Goal: Information Seeking & Learning: Learn about a topic

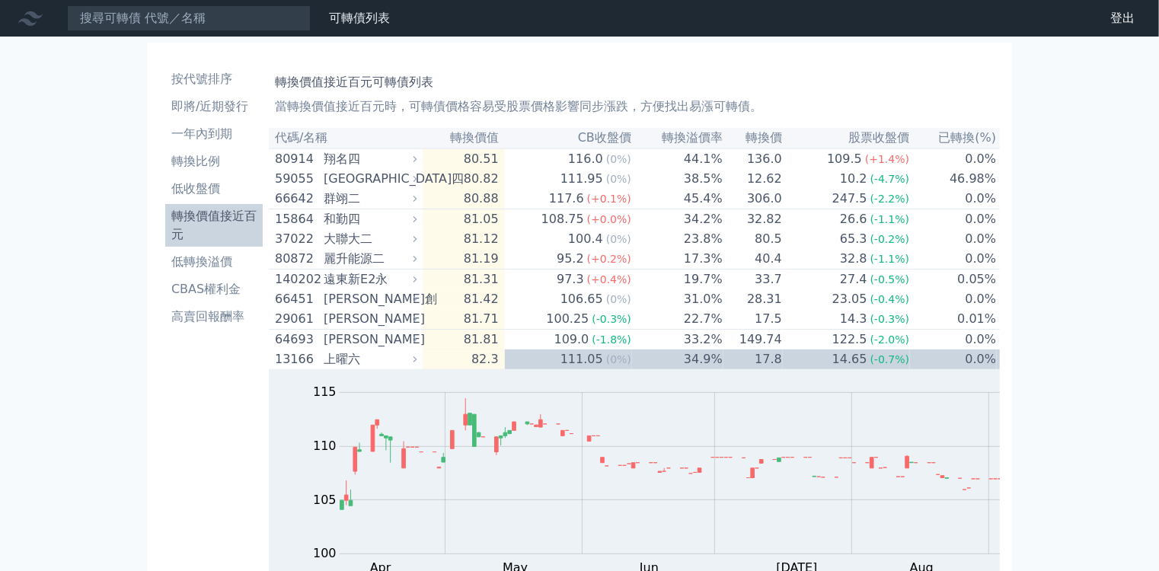
click at [213, 207] on li "轉換價值接近百元" at bounding box center [213, 225] width 97 height 37
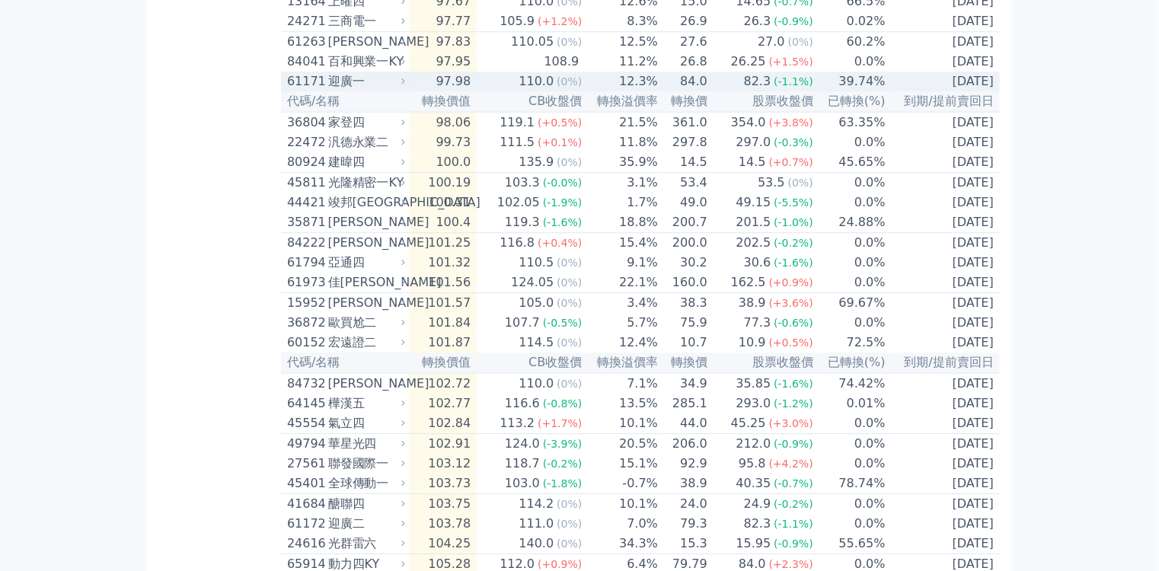
scroll to position [2132, 0]
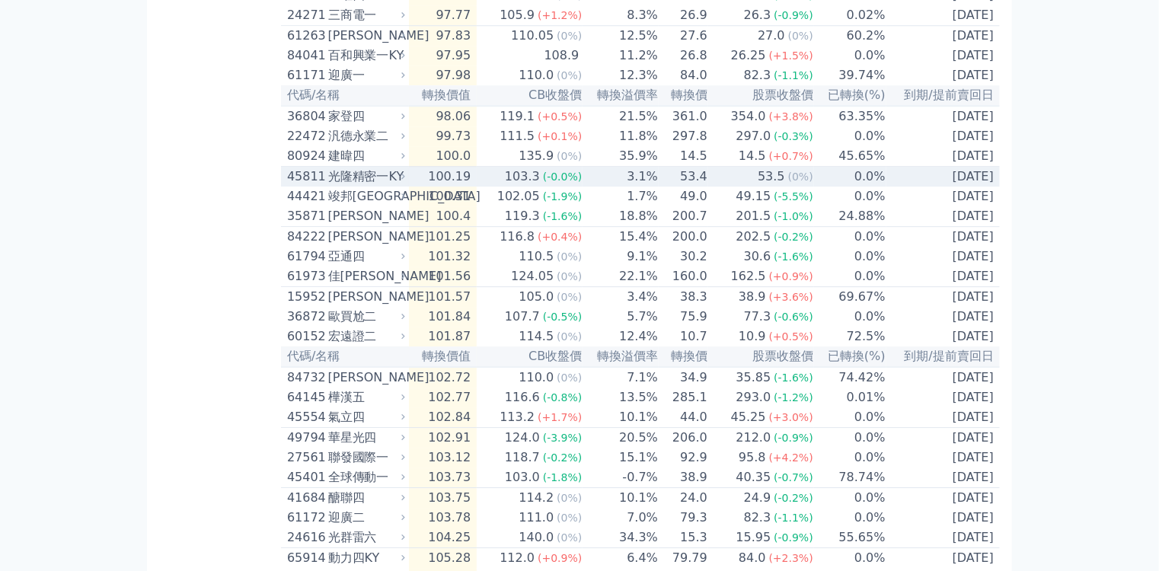
click at [477, 187] on td "103.3 (-0.0%)" at bounding box center [530, 177] width 106 height 21
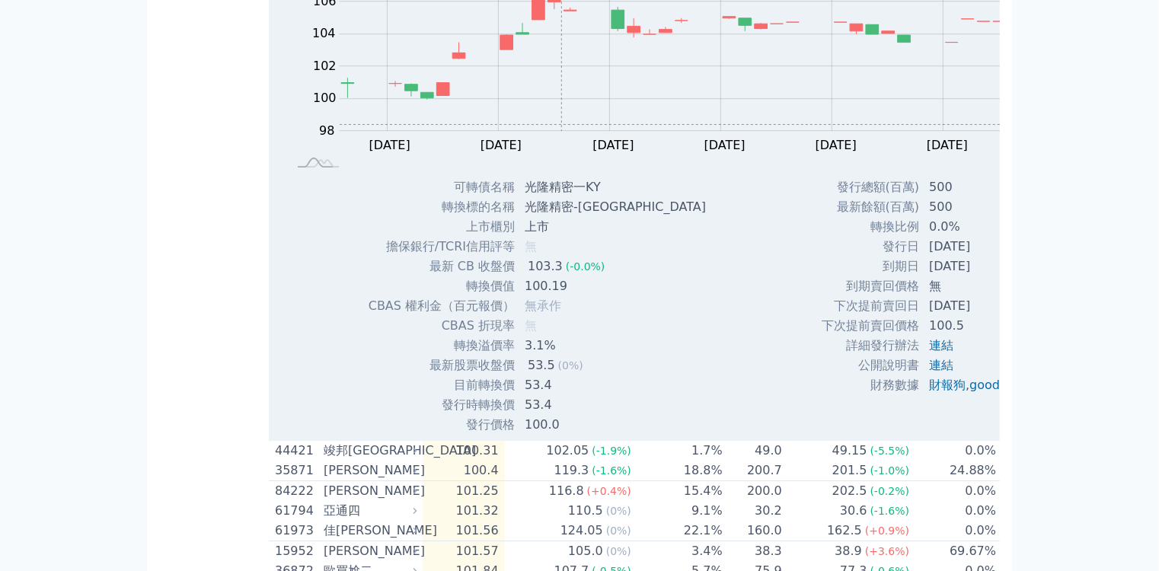
scroll to position [2375, 0]
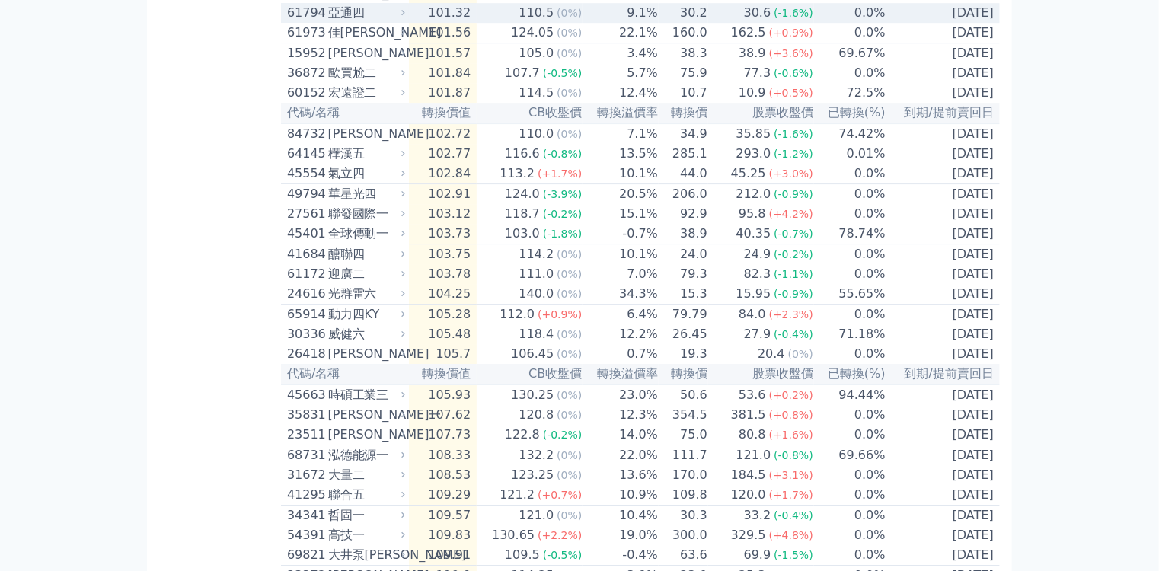
click at [556, 19] on span "(0%)" at bounding box center [568, 13] width 25 height 12
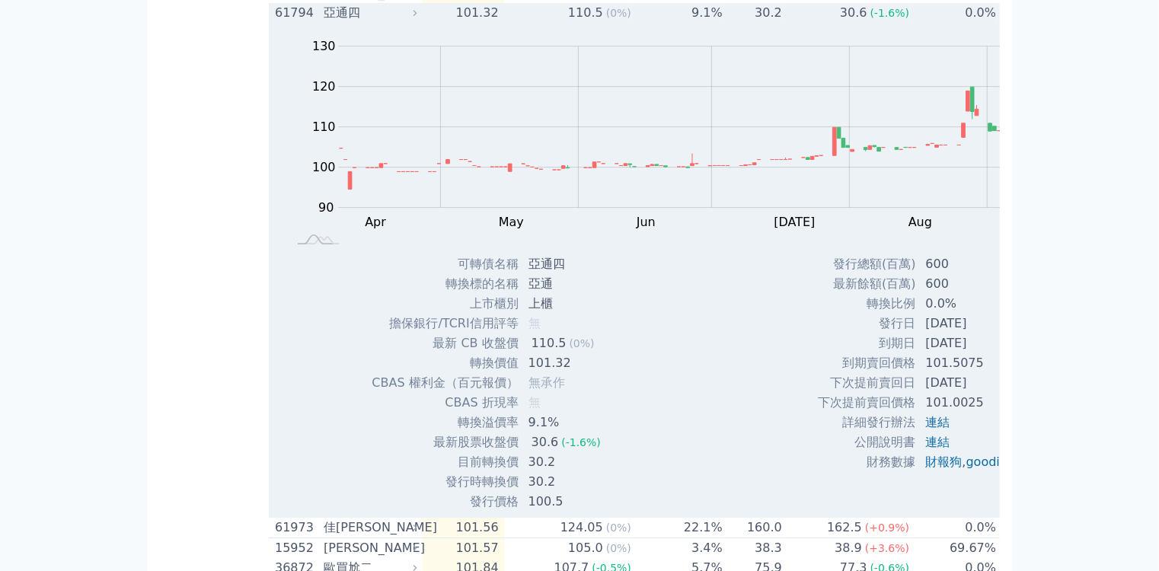
click at [606, 19] on span "(0%)" at bounding box center [618, 13] width 25 height 12
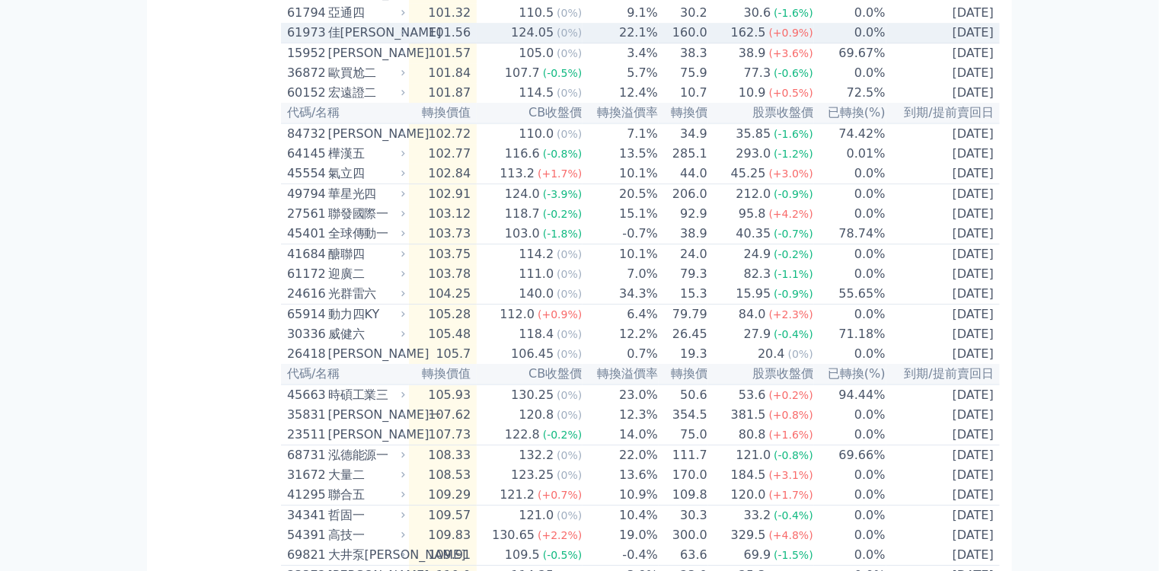
click at [556, 39] on span "(0%)" at bounding box center [568, 33] width 25 height 12
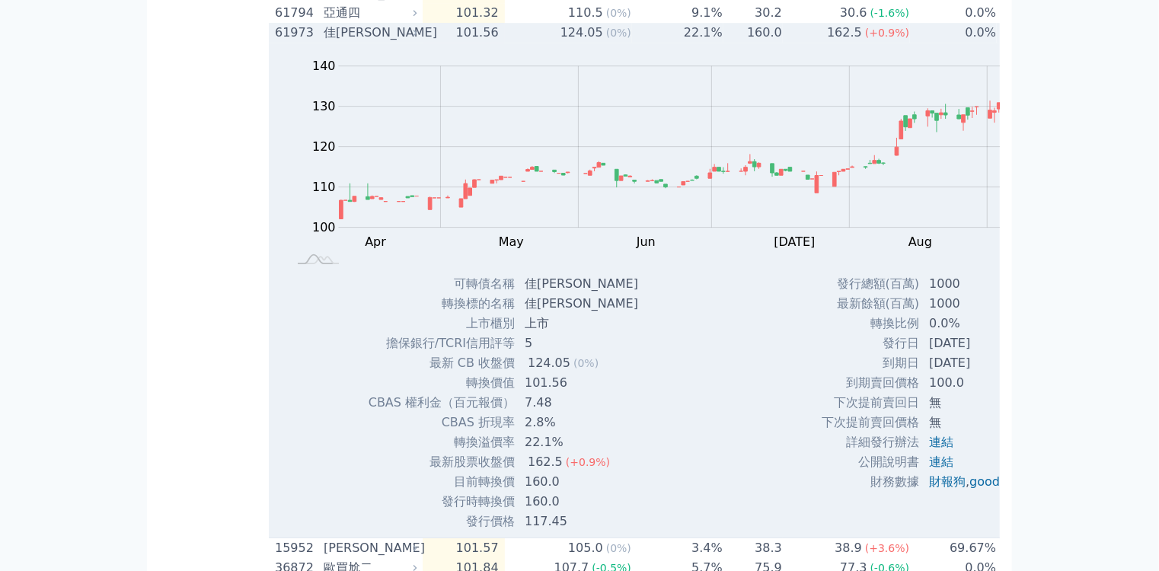
click at [606, 39] on span "(0%)" at bounding box center [618, 33] width 25 height 12
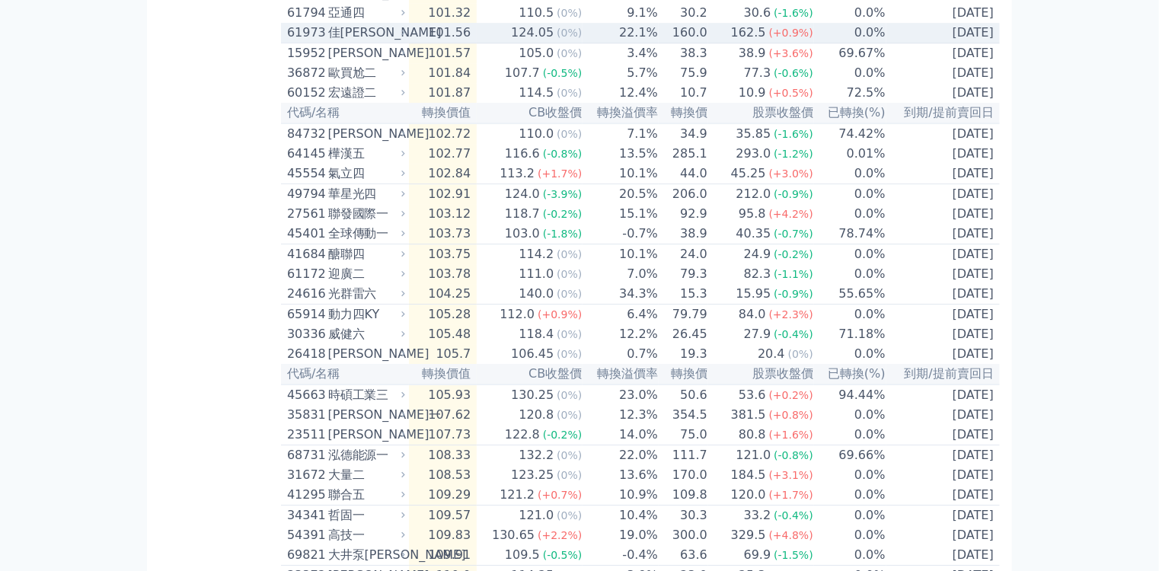
click at [582, 43] on td "22.1%" at bounding box center [620, 33] width 76 height 21
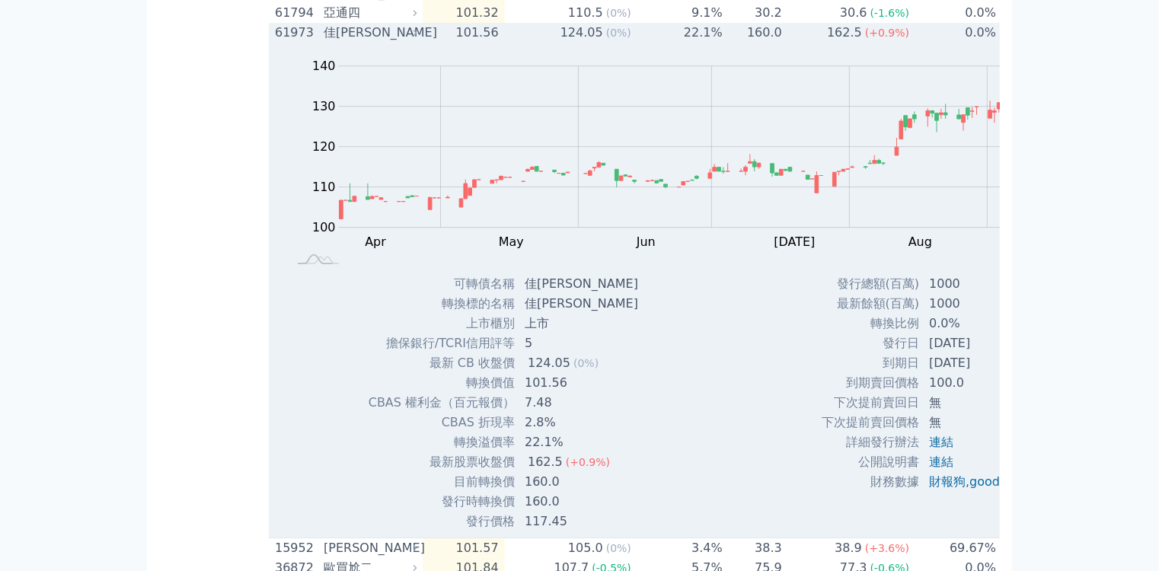
click at [632, 43] on td "22.1%" at bounding box center [677, 33] width 91 height 20
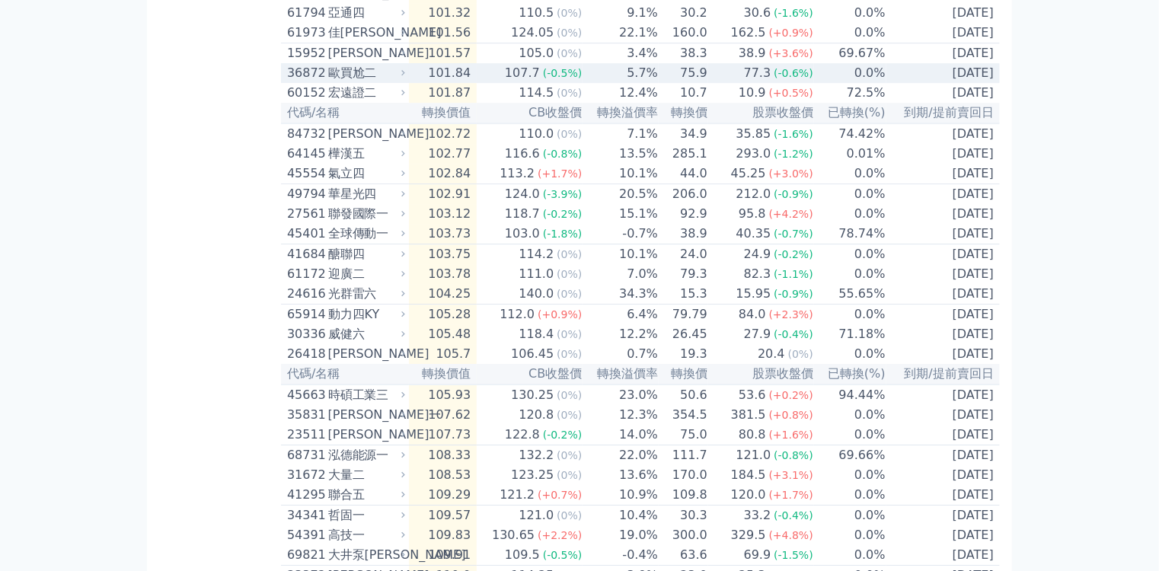
click at [543, 79] on span "(-0.5%)" at bounding box center [563, 73] width 40 height 12
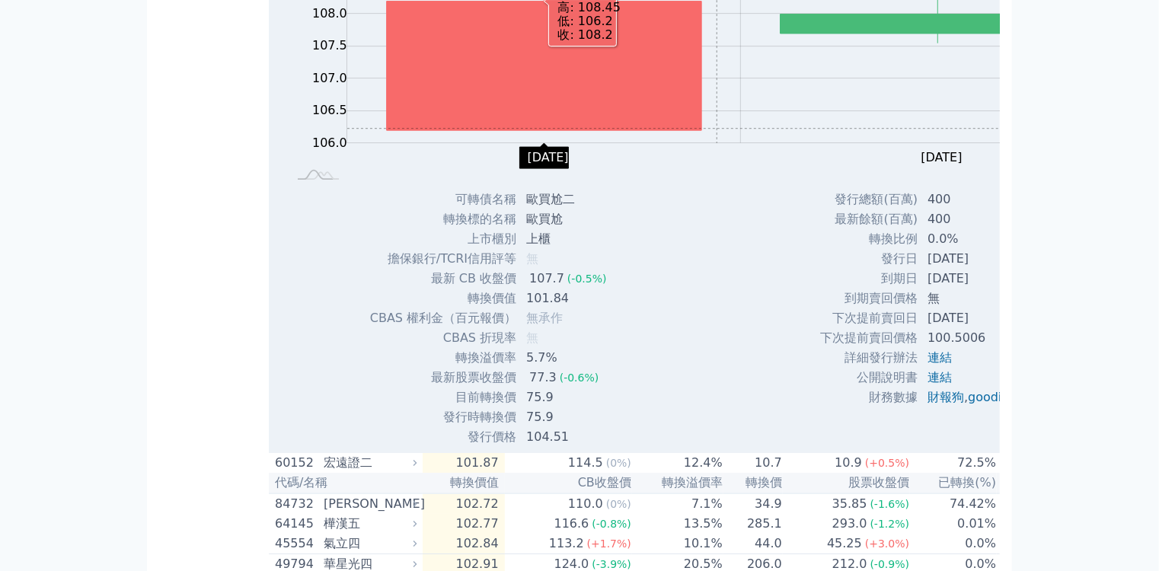
scroll to position [2436, 0]
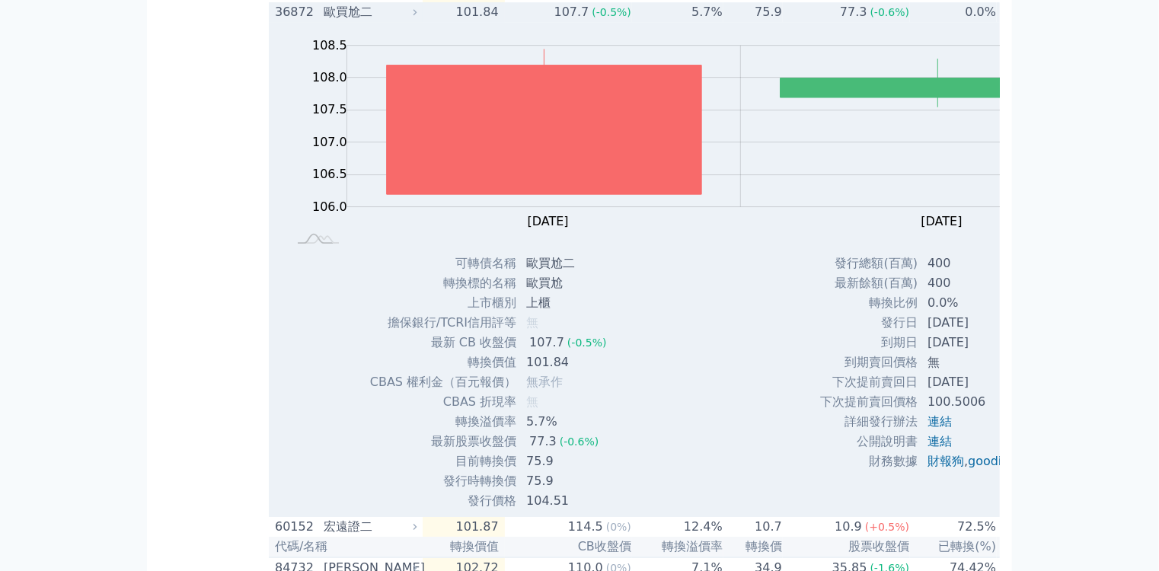
click at [324, 21] on div "歐買尬二" at bounding box center [369, 12] width 90 height 18
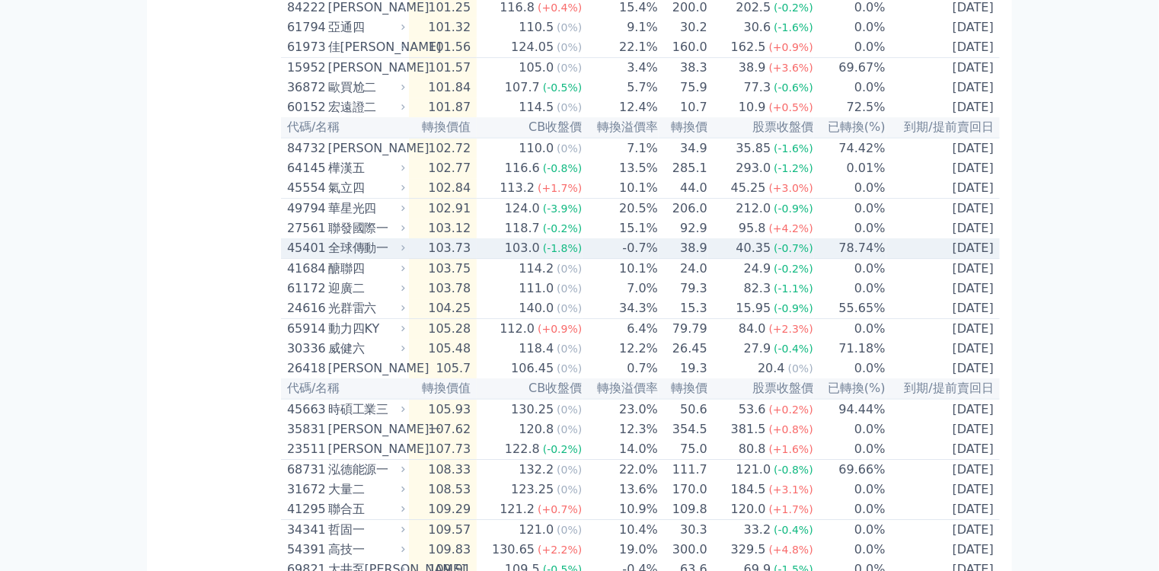
scroll to position [2497, 0]
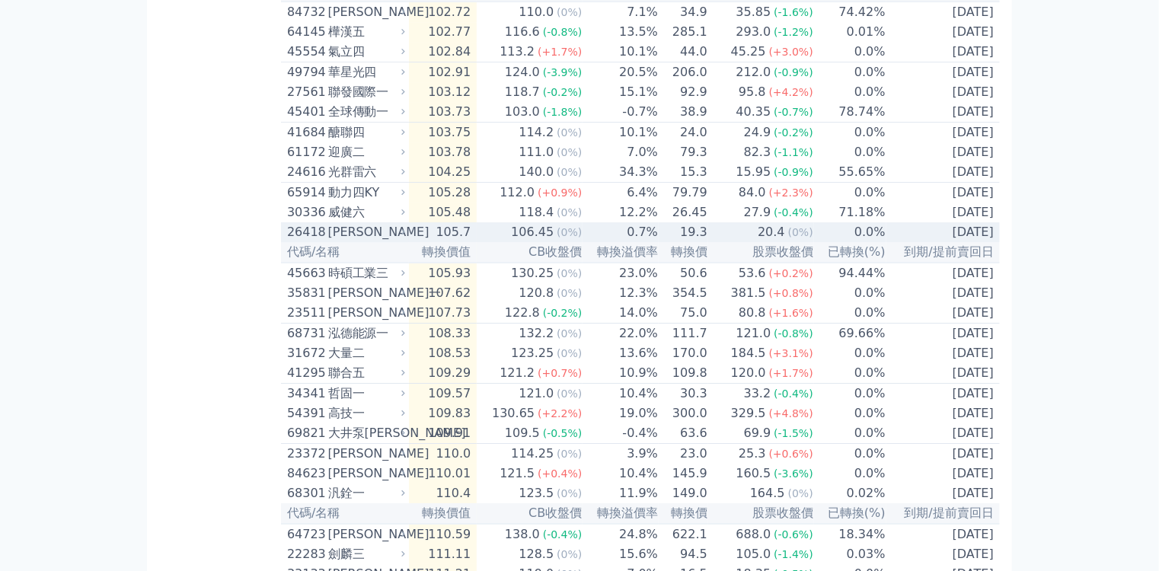
click at [508, 241] on div "106.45" at bounding box center [532, 232] width 49 height 18
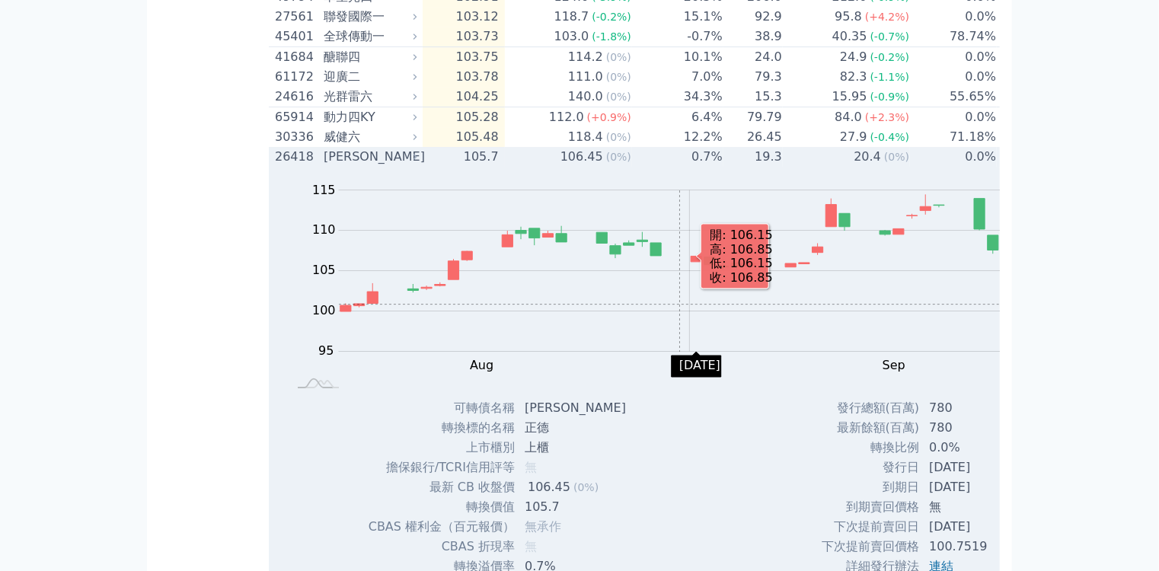
scroll to position [2558, 0]
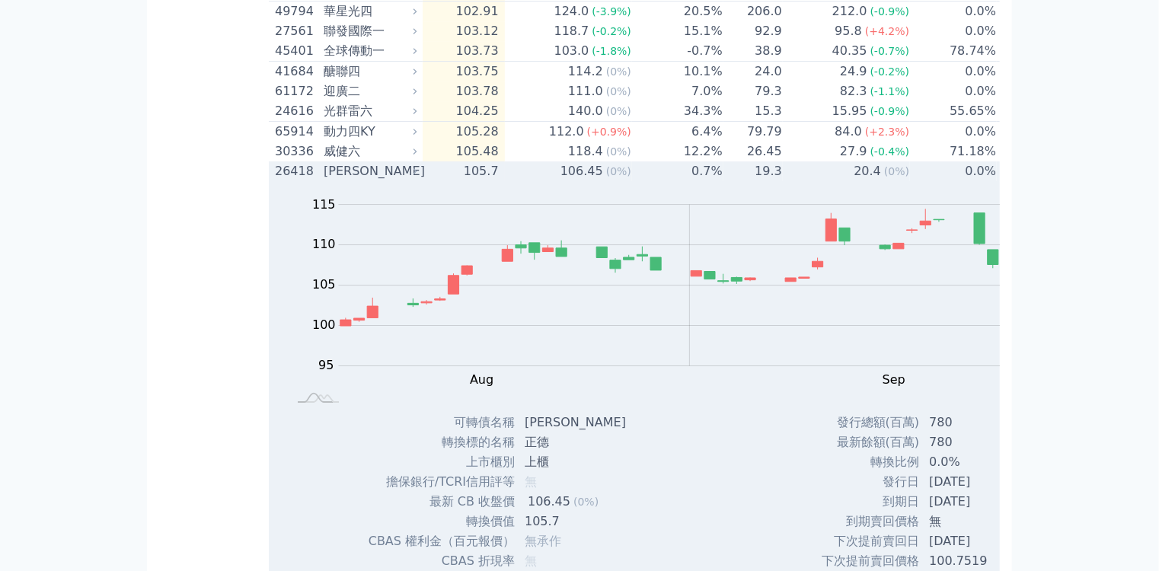
click at [632, 181] on td "0.7%" at bounding box center [677, 171] width 91 height 20
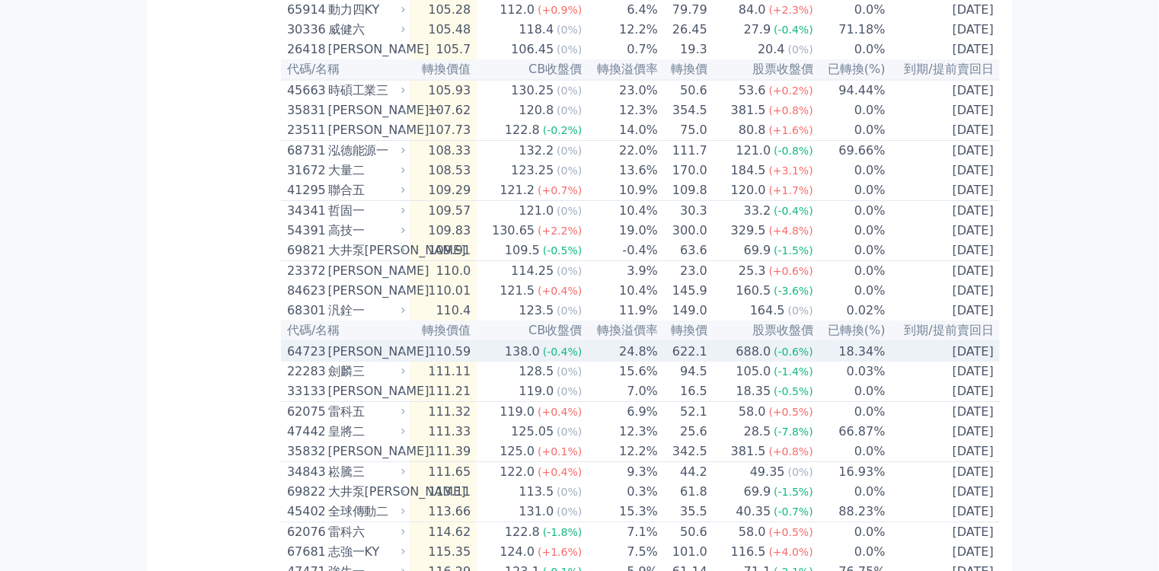
scroll to position [2801, 0]
